Goal: Task Accomplishment & Management: Manage account settings

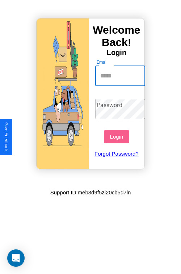
click at [121, 76] on input "Email" at bounding box center [120, 76] width 50 height 20
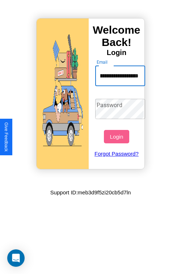
scroll to position [0, 39]
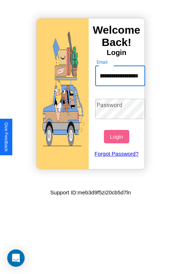
type input "**********"
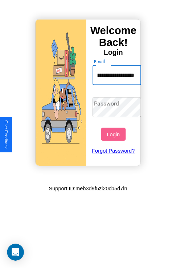
scroll to position [0, 0]
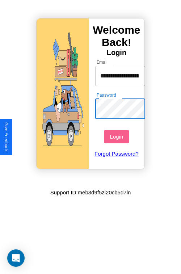
click at [117, 137] on button "Login" at bounding box center [116, 136] width 25 height 13
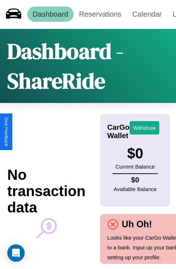
scroll to position [23, 51]
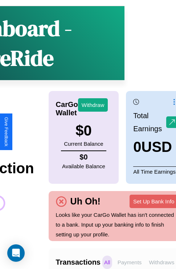
click at [161, 262] on p "Withdraws" at bounding box center [161, 261] width 29 height 13
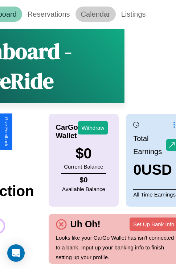
click at [95, 14] on link "Calendar" at bounding box center [95, 14] width 40 height 15
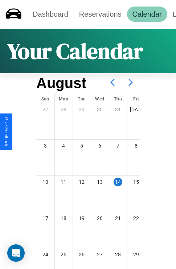
click at [130, 82] on icon at bounding box center [130, 82] width 18 height 18
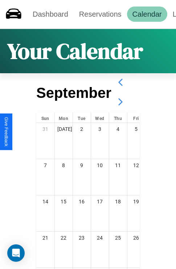
click at [120, 102] on icon at bounding box center [120, 102] width 18 height 18
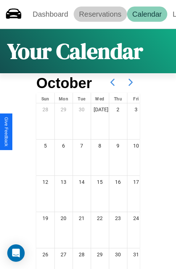
click at [100, 14] on link "Reservations" at bounding box center [100, 14] width 53 height 15
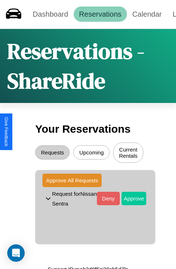
click at [128, 199] on button "Approve" at bounding box center [133, 198] width 25 height 13
